Goal: Check status: Check status

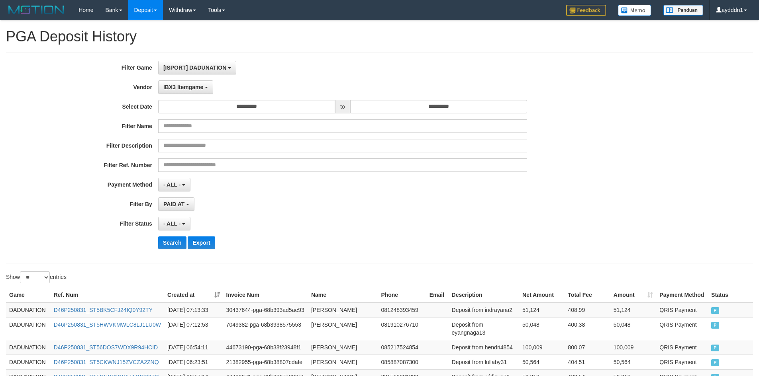
select select "**********"
select select "**"
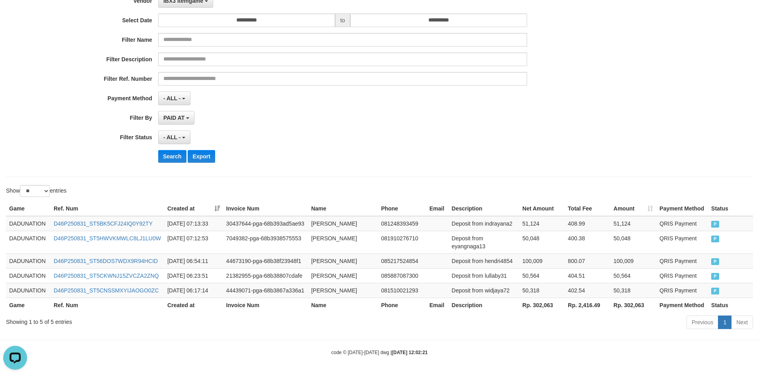
scroll to position [7, 0]
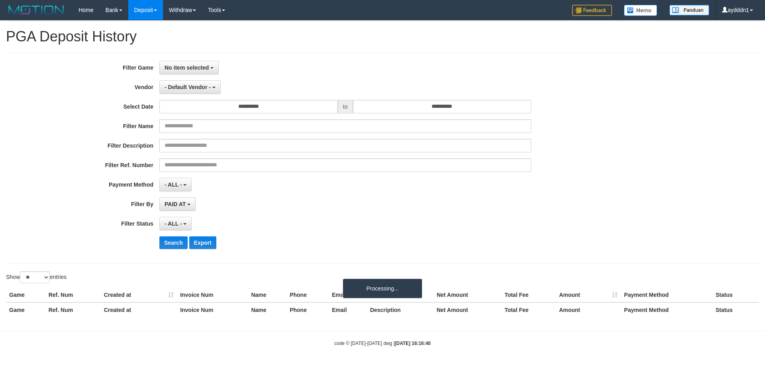
select select
select select "**"
click at [196, 64] on button "No item selected" at bounding box center [188, 68] width 59 height 14
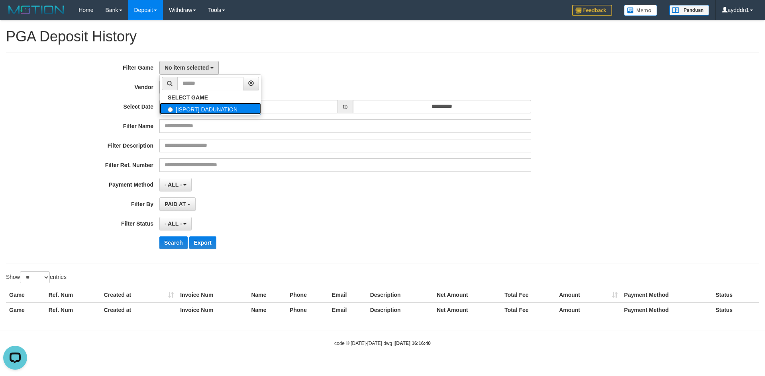
click at [200, 114] on label "[ISPORT] DADUNATION" at bounding box center [210, 109] width 101 height 12
select select "***"
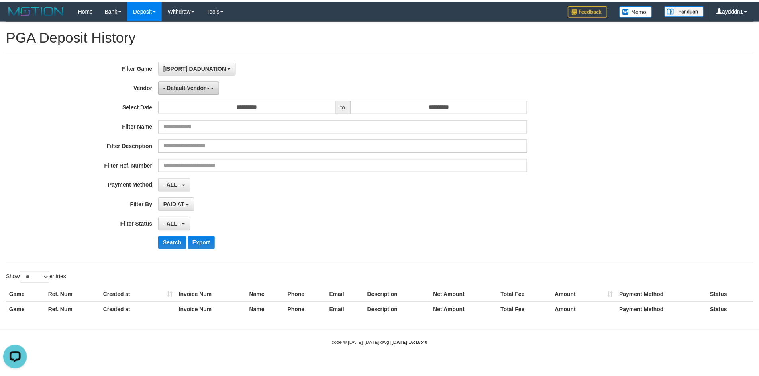
scroll to position [7, 0]
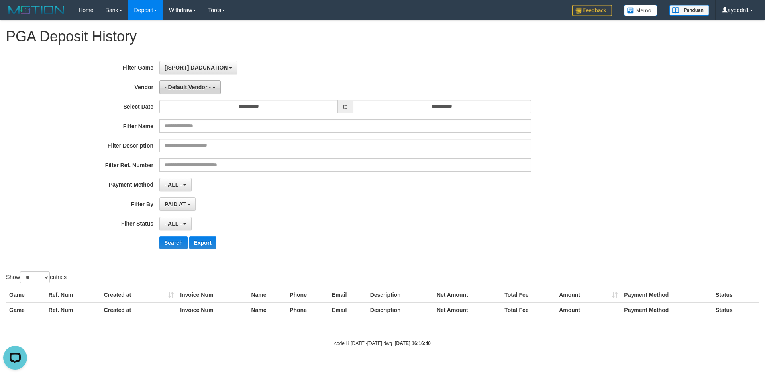
click at [188, 91] on button "- Default Vendor -" at bounding box center [189, 87] width 61 height 14
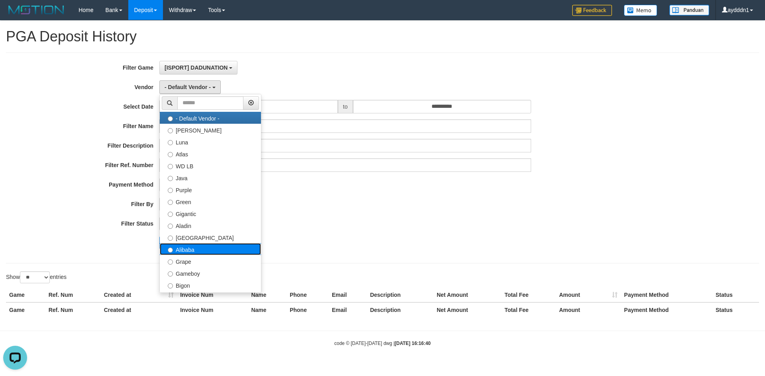
drag, startPoint x: 210, startPoint y: 248, endPoint x: 182, endPoint y: 251, distance: 28.4
click at [210, 248] on label "Alibaba" at bounding box center [210, 249] width 101 height 12
select select "**********"
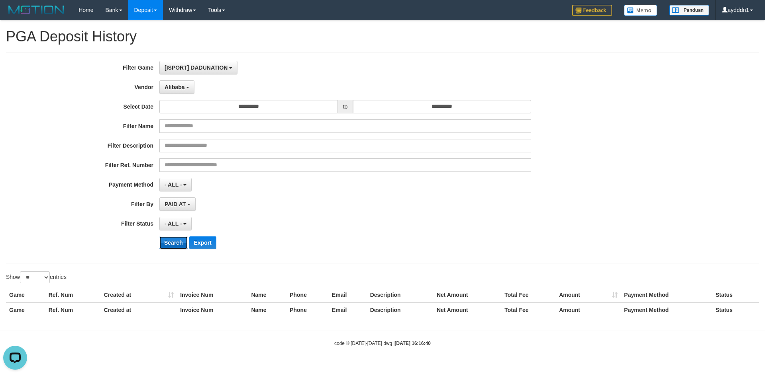
click at [176, 242] on button "Search" at bounding box center [173, 243] width 28 height 13
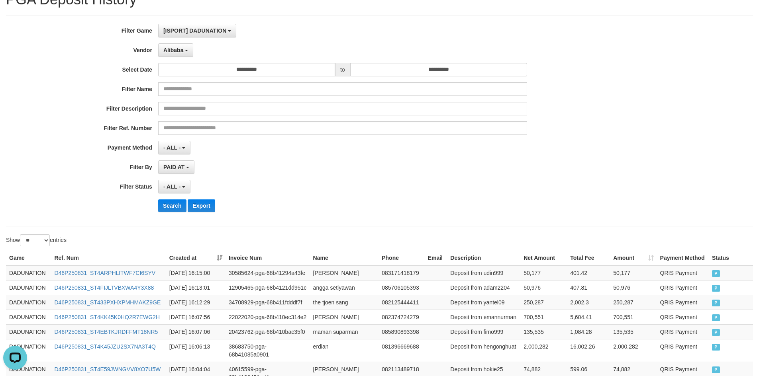
scroll to position [0, 0]
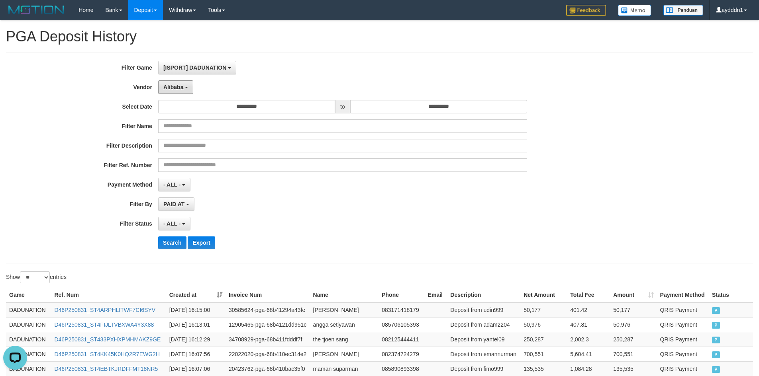
drag, startPoint x: 182, startPoint y: 84, endPoint x: 184, endPoint y: 102, distance: 17.3
click at [182, 84] on span "Alibaba" at bounding box center [173, 87] width 20 height 6
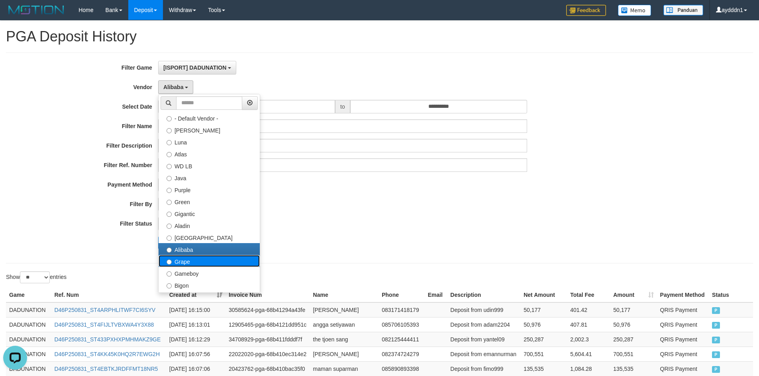
click at [190, 262] on label "Grape" at bounding box center [209, 261] width 101 height 12
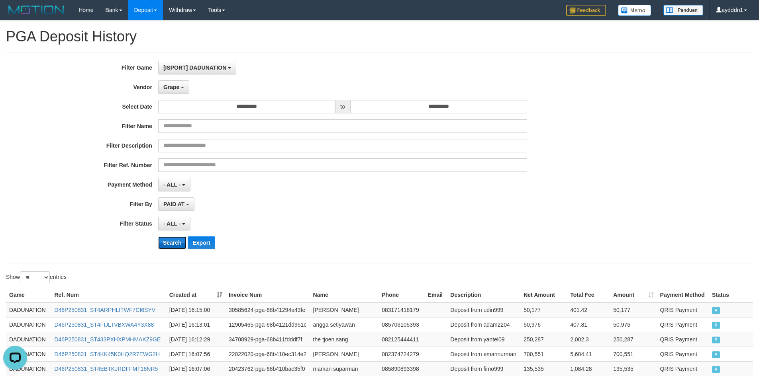
click at [175, 245] on button "Search" at bounding box center [172, 243] width 28 height 13
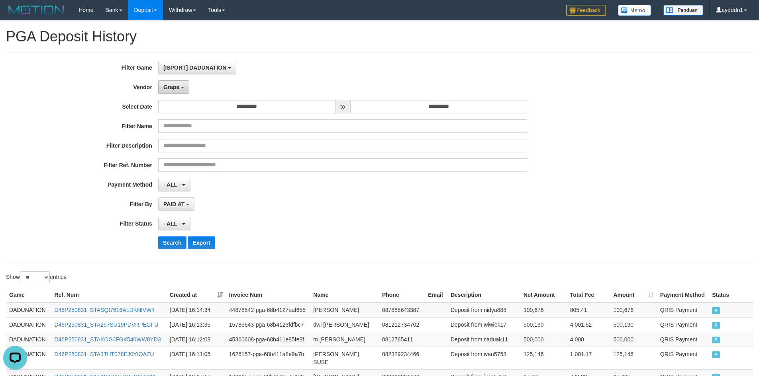
click at [181, 89] on button "Grape" at bounding box center [173, 87] width 31 height 14
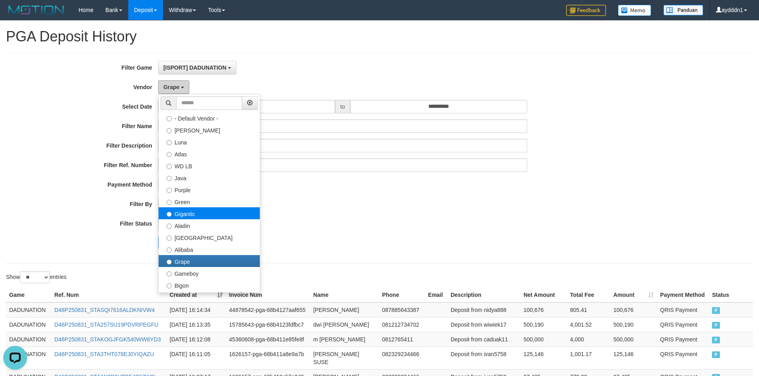
scroll to position [120, 0]
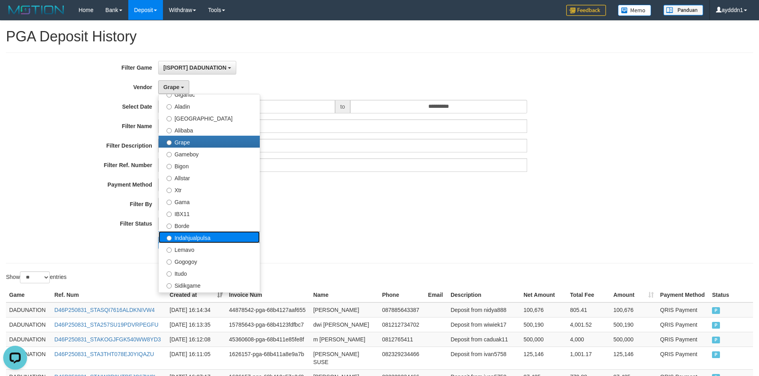
click at [208, 239] on label "Indahjualpulsa" at bounding box center [209, 237] width 101 height 12
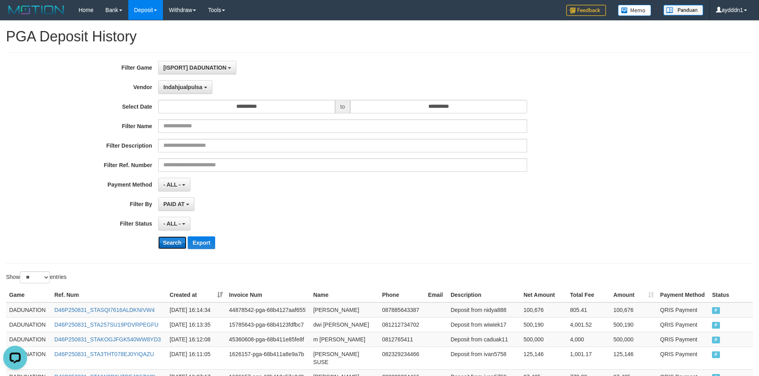
drag, startPoint x: 159, startPoint y: 240, endPoint x: 164, endPoint y: 240, distance: 4.4
click at [160, 240] on button "Search" at bounding box center [172, 243] width 28 height 13
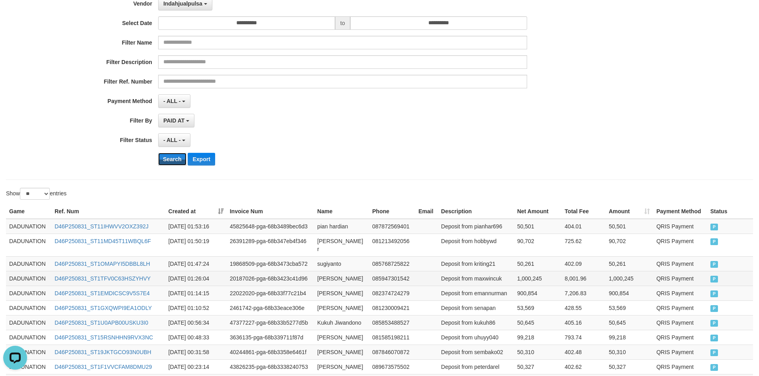
scroll to position [0, 0]
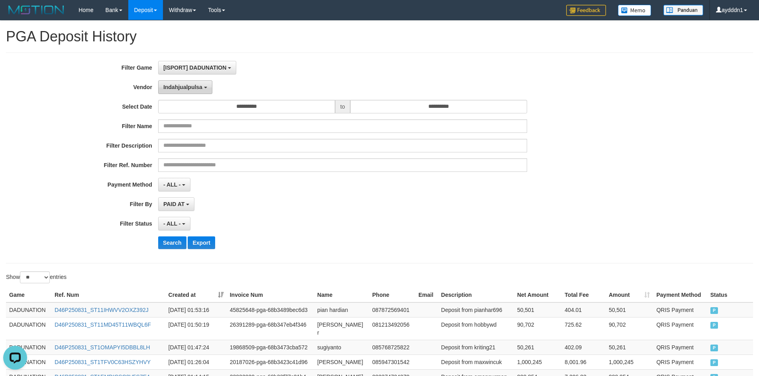
click at [186, 90] on button "Indahjualpulsa" at bounding box center [185, 87] width 54 height 14
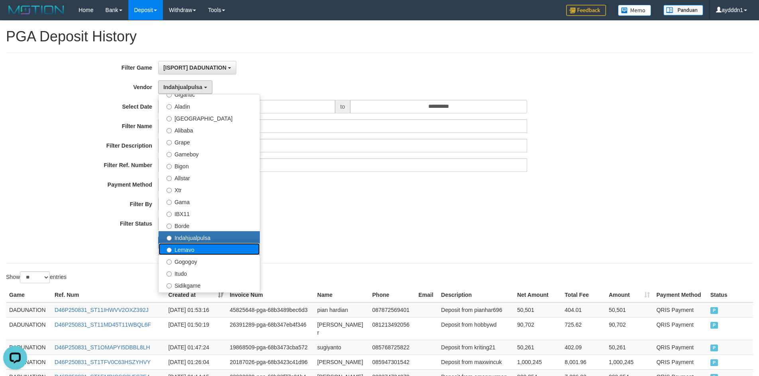
click at [210, 253] on label "Lemavo" at bounding box center [209, 249] width 101 height 12
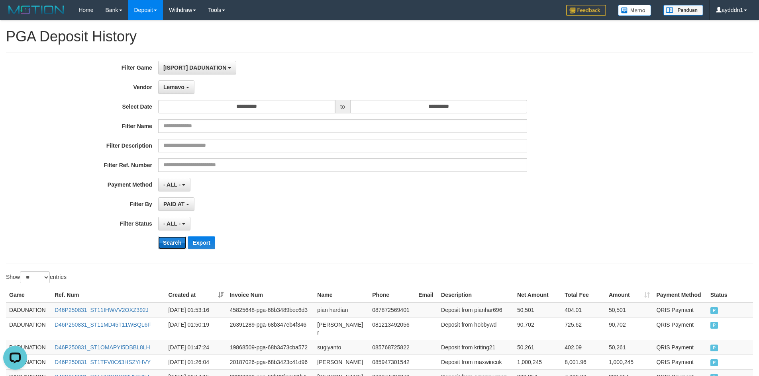
click at [170, 243] on button "Search" at bounding box center [172, 243] width 28 height 13
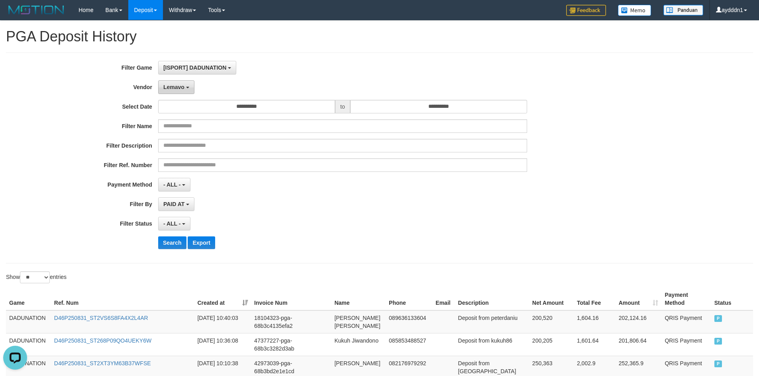
click at [181, 86] on span "Lemavo" at bounding box center [173, 87] width 21 height 6
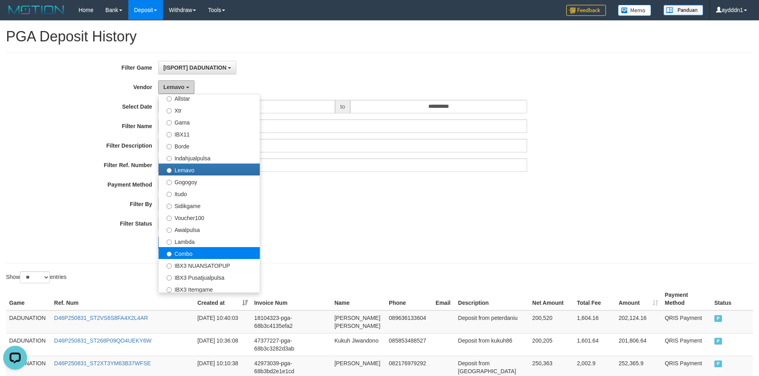
scroll to position [261, 0]
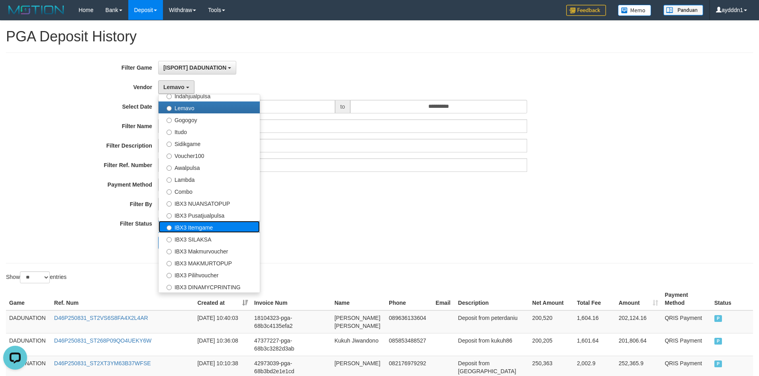
click at [212, 227] on label "IBX3 Itemgame" at bounding box center [209, 227] width 101 height 12
select select "**********"
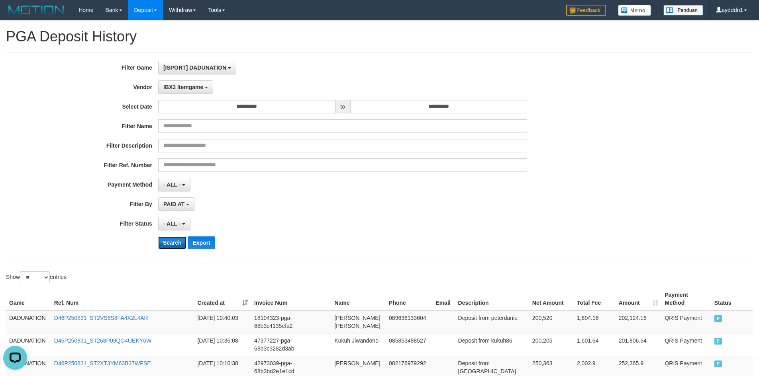
click at [172, 243] on button "Search" at bounding box center [172, 243] width 28 height 13
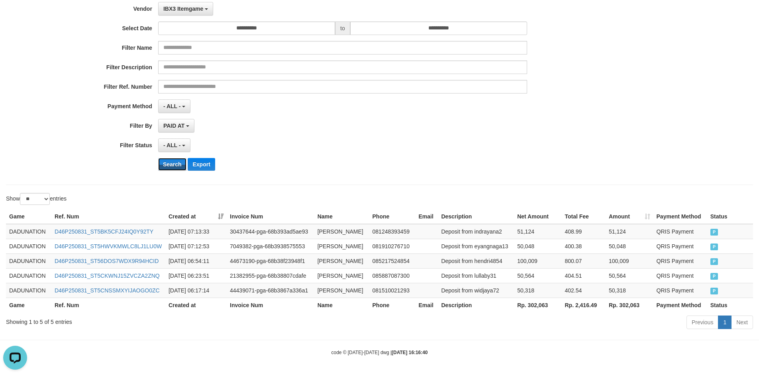
scroll to position [102, 0]
click at [309, 158] on div "Search Export" at bounding box center [395, 164] width 474 height 13
